Goal: Check status

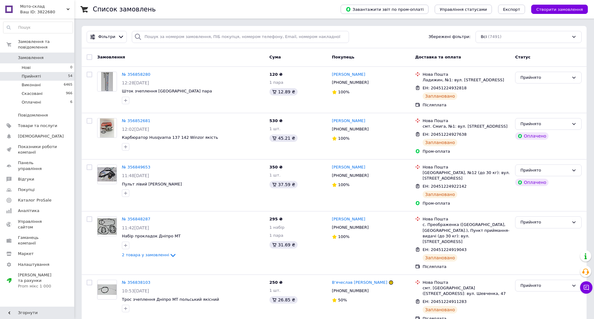
drag, startPoint x: 61, startPoint y: 52, endPoint x: 74, endPoint y: 70, distance: 22.4
click at [61, 55] on span "0" at bounding box center [65, 58] width 17 height 6
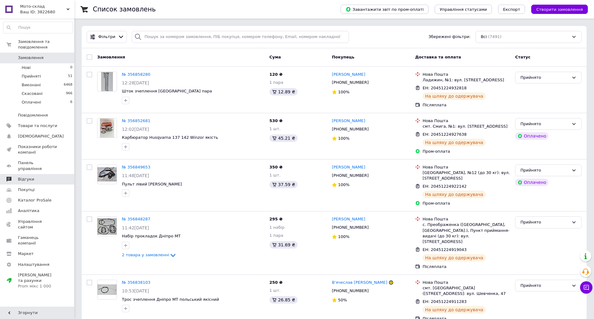
click at [39, 177] on span "Відгуки" at bounding box center [37, 180] width 39 height 6
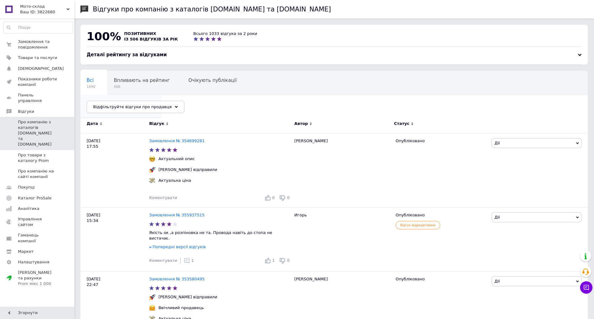
click at [149, 108] on span "1" at bounding box center [118, 110] width 63 height 5
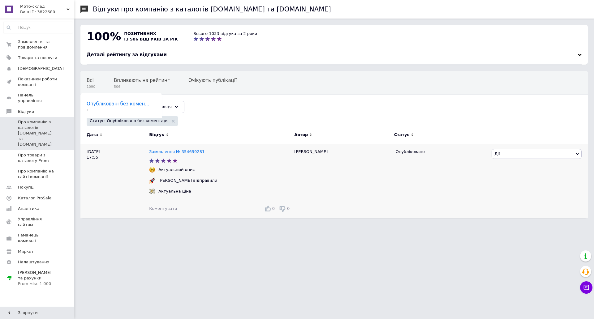
click at [158, 155] on div "Замовлення № 354699281" at bounding box center [177, 152] width 58 height 8
click at [162, 149] on div "Замовлення № 354699281" at bounding box center [177, 152] width 58 height 8
click at [166, 153] on link "Замовлення № 354699281" at bounding box center [176, 151] width 55 height 5
